Goal: Information Seeking & Learning: Learn about a topic

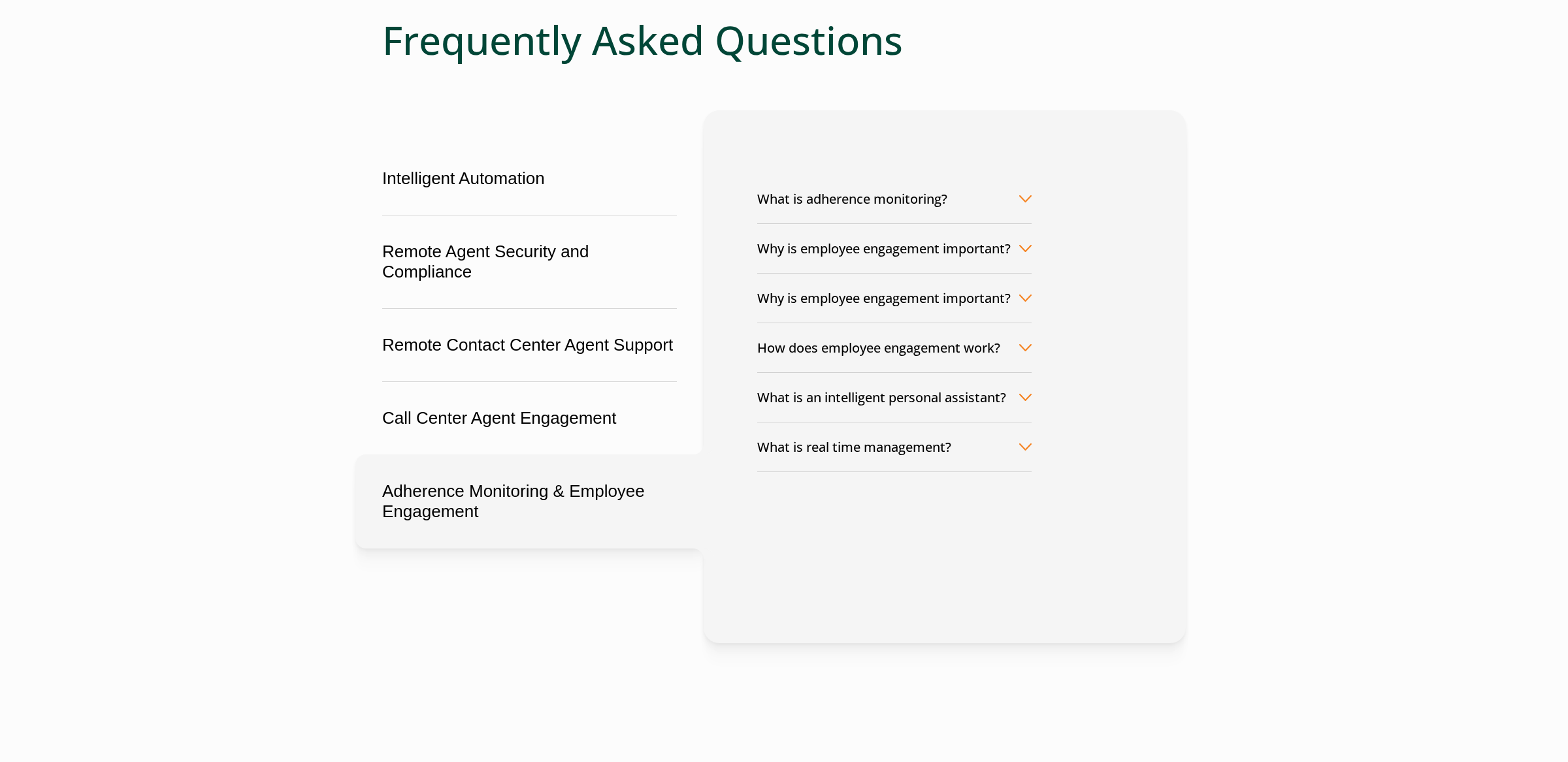
scroll to position [180, 0]
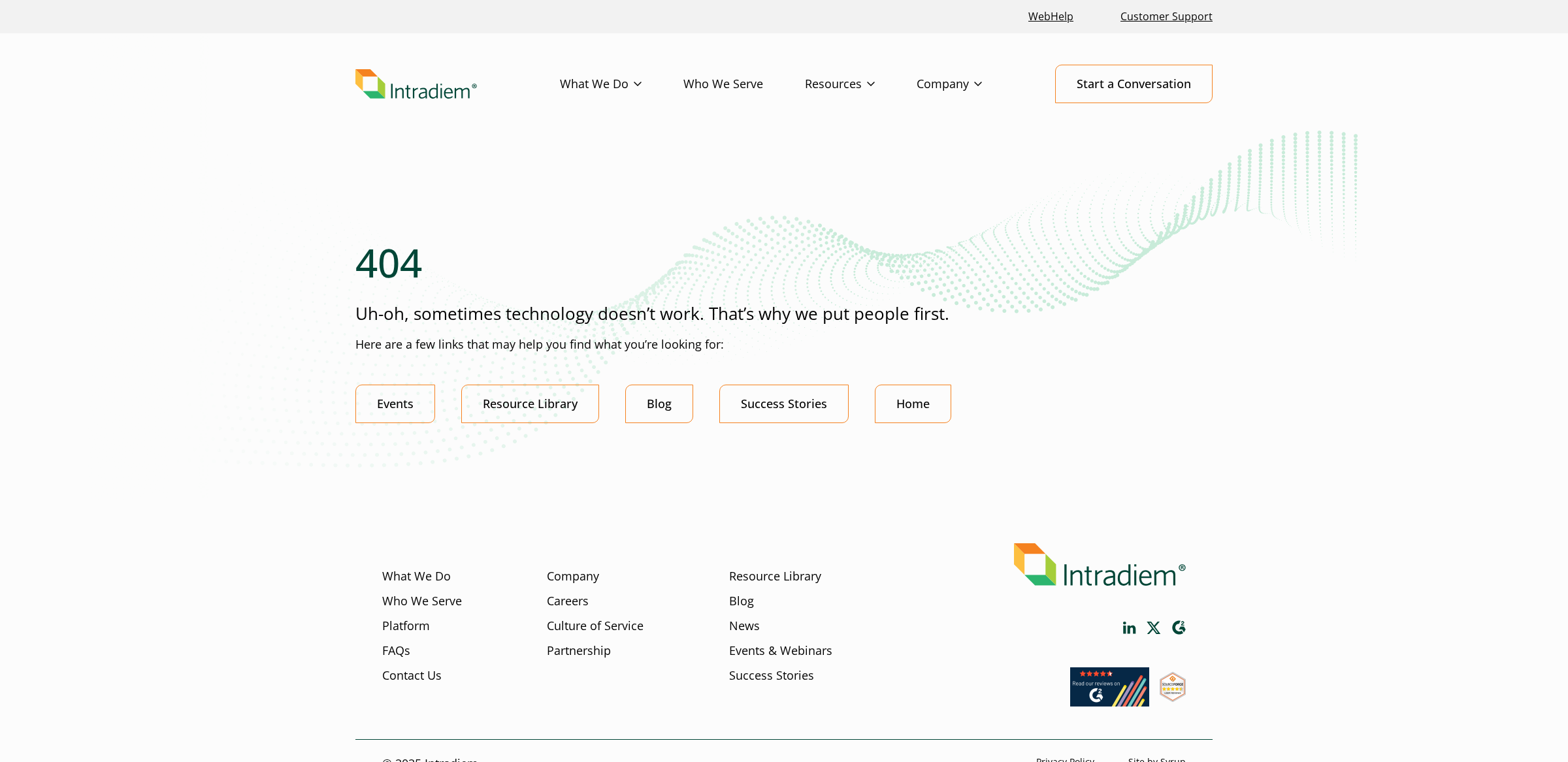
scroll to position [26, 0]
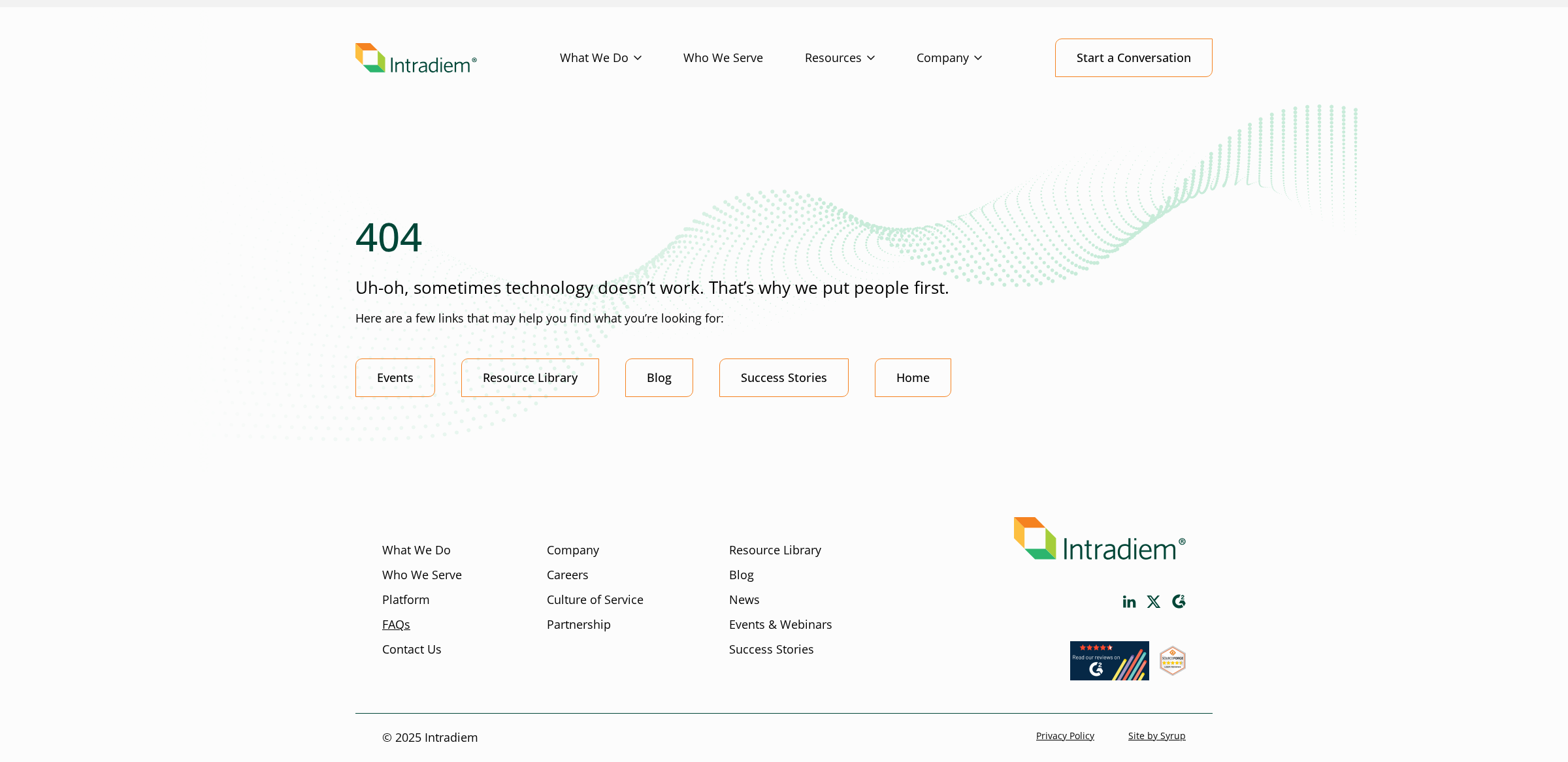
click at [383, 627] on link "FAQs" at bounding box center [396, 625] width 28 height 17
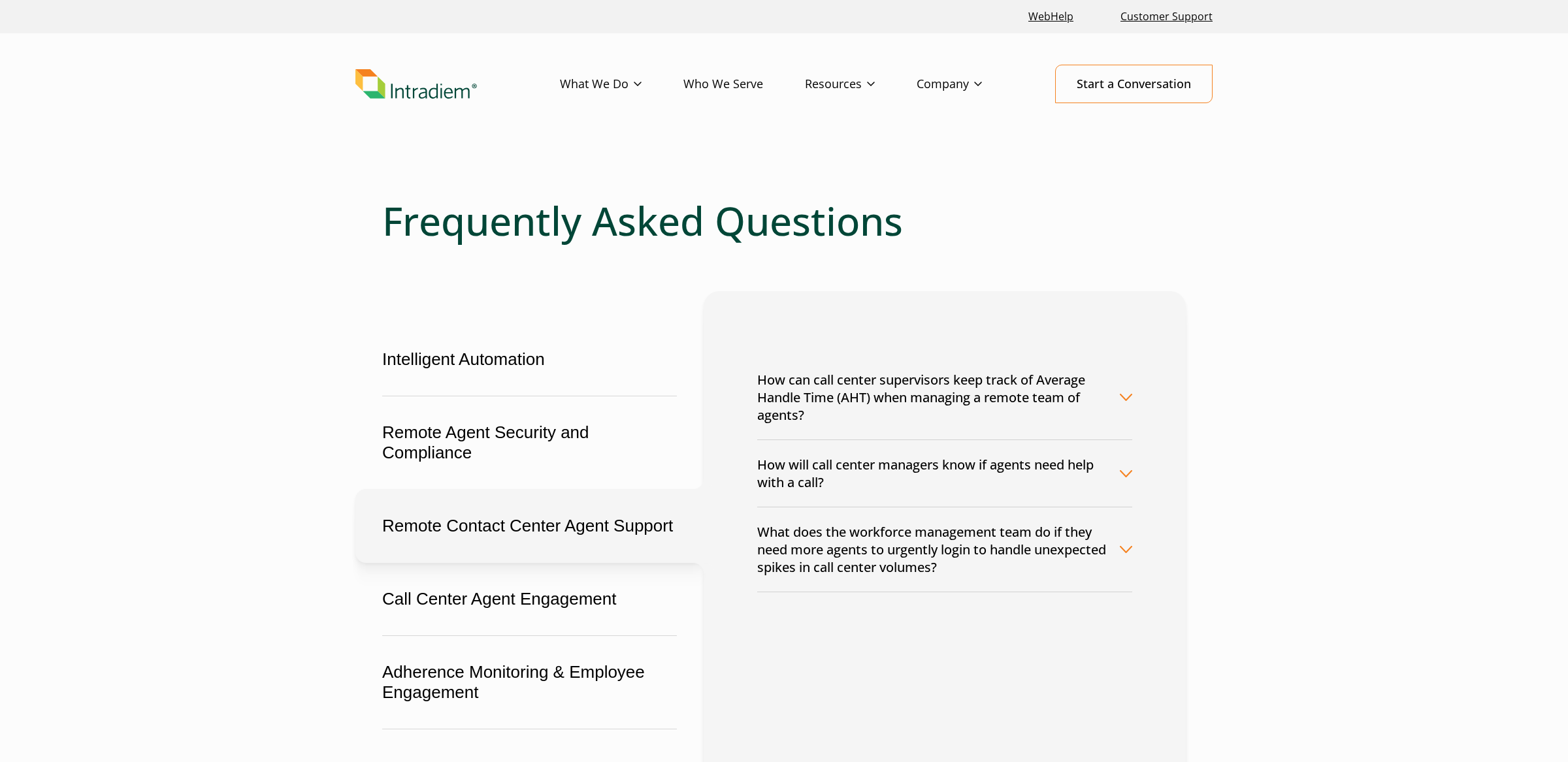
click at [488, 535] on button "Remote Contact Center Agent Support" at bounding box center [529, 526] width 348 height 74
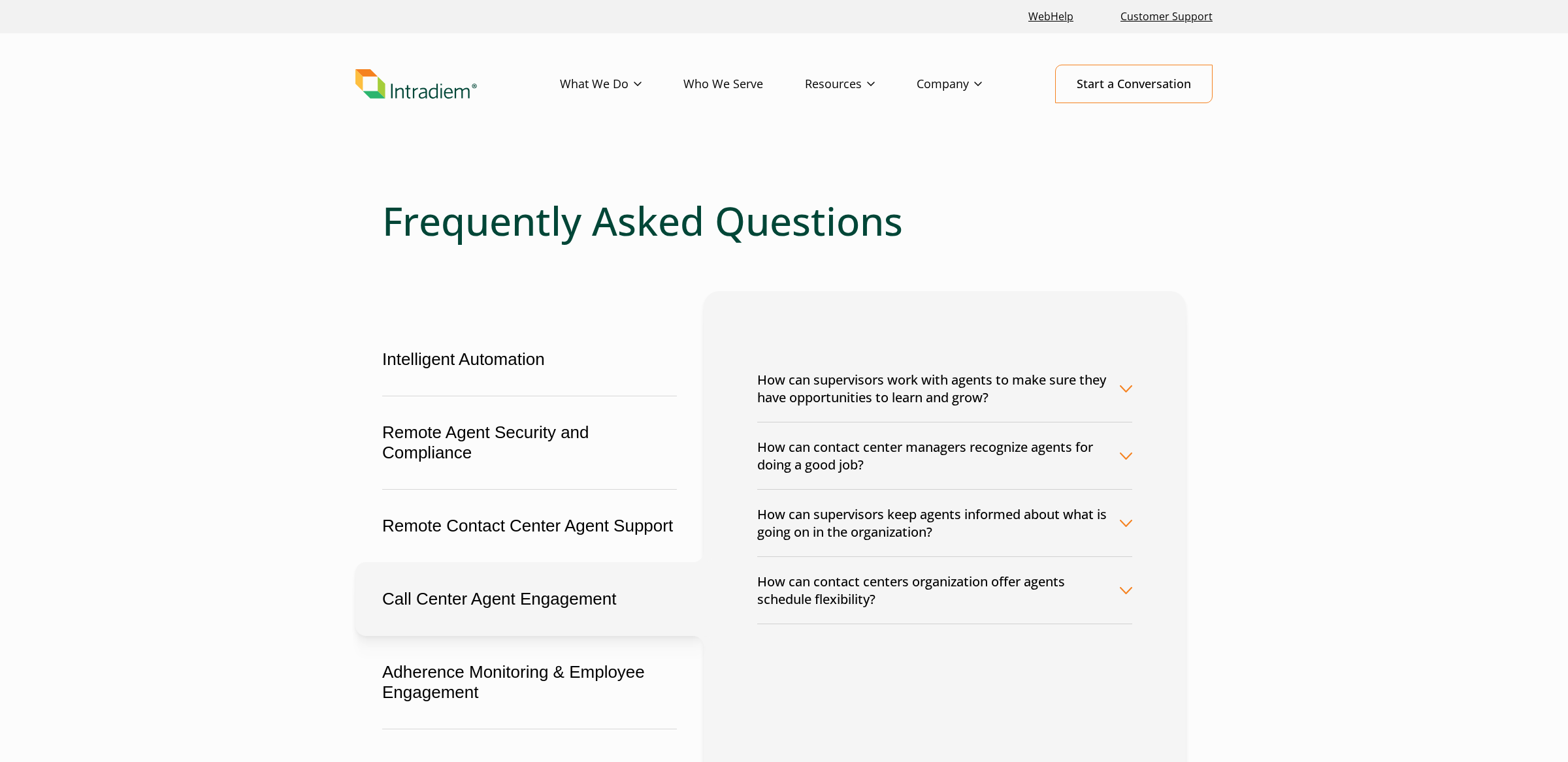
click at [478, 599] on button "Call Center Agent Engagement" at bounding box center [529, 599] width 348 height 74
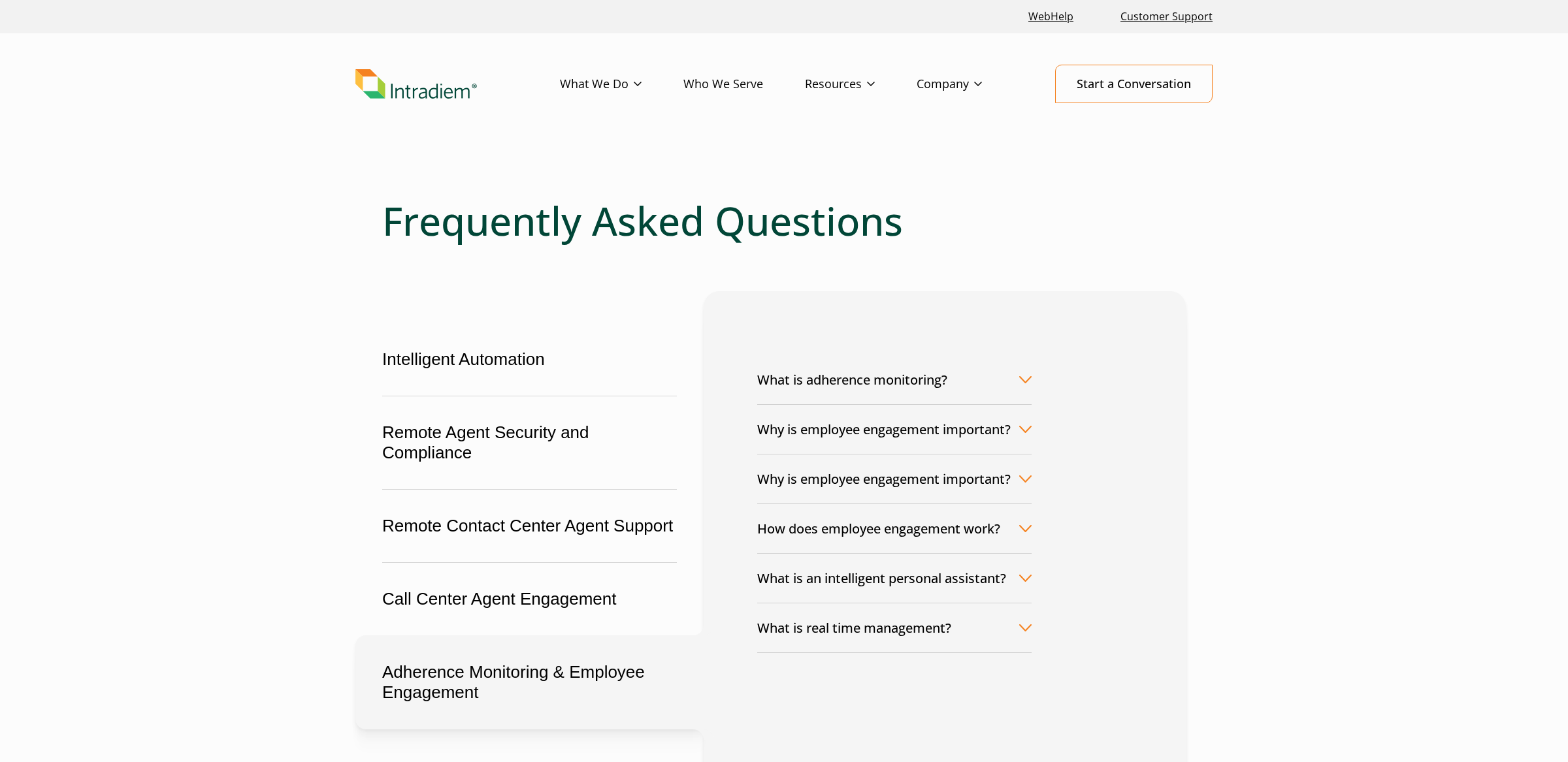
click at [479, 679] on button "Adherence Monitoring & Employee Engagement" at bounding box center [529, 683] width 348 height 94
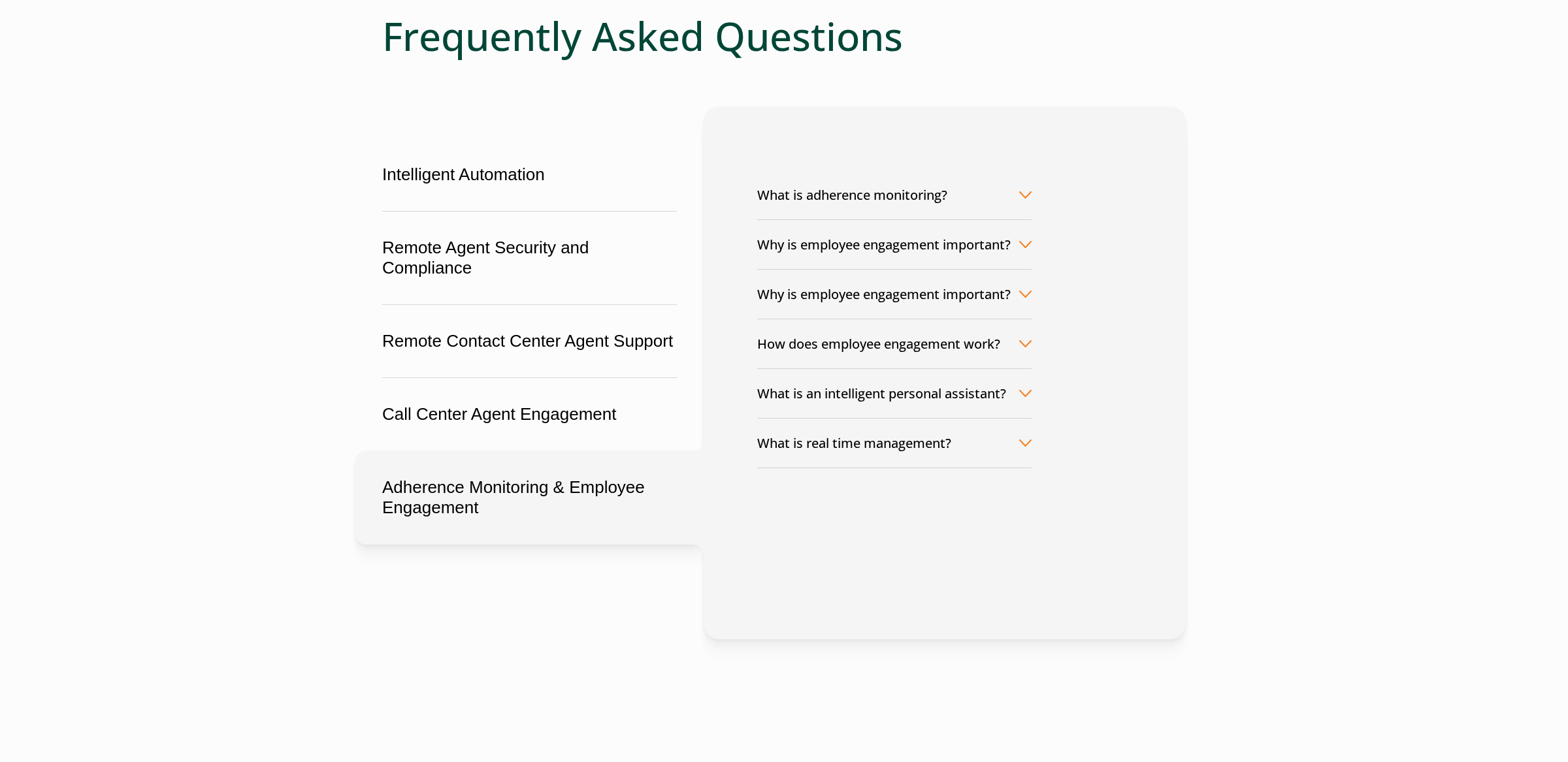
scroll to position [191, 0]
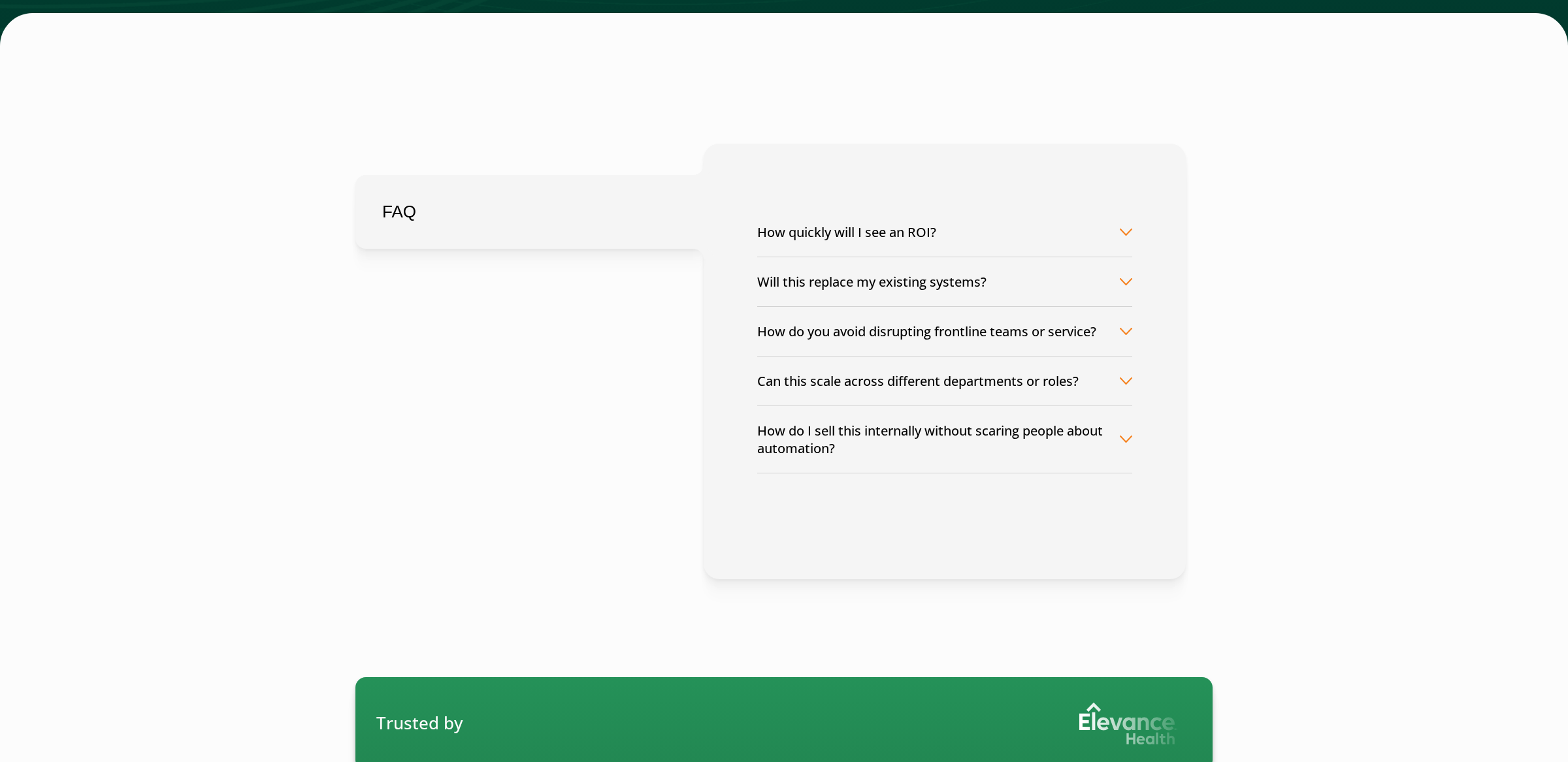
scroll to position [2776, 0]
